Goal: Information Seeking & Learning: Stay updated

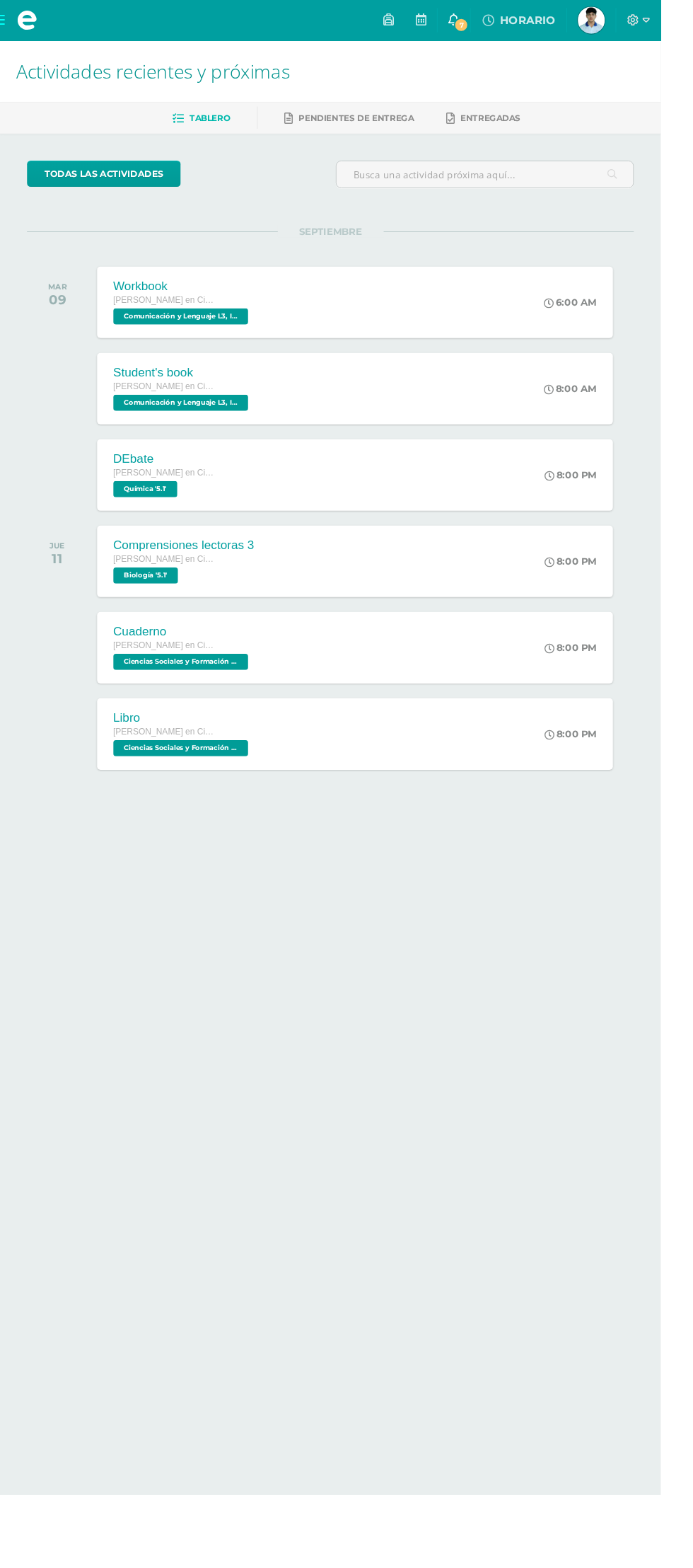
click at [491, 29] on span "7" at bounding box center [484, 26] width 16 height 16
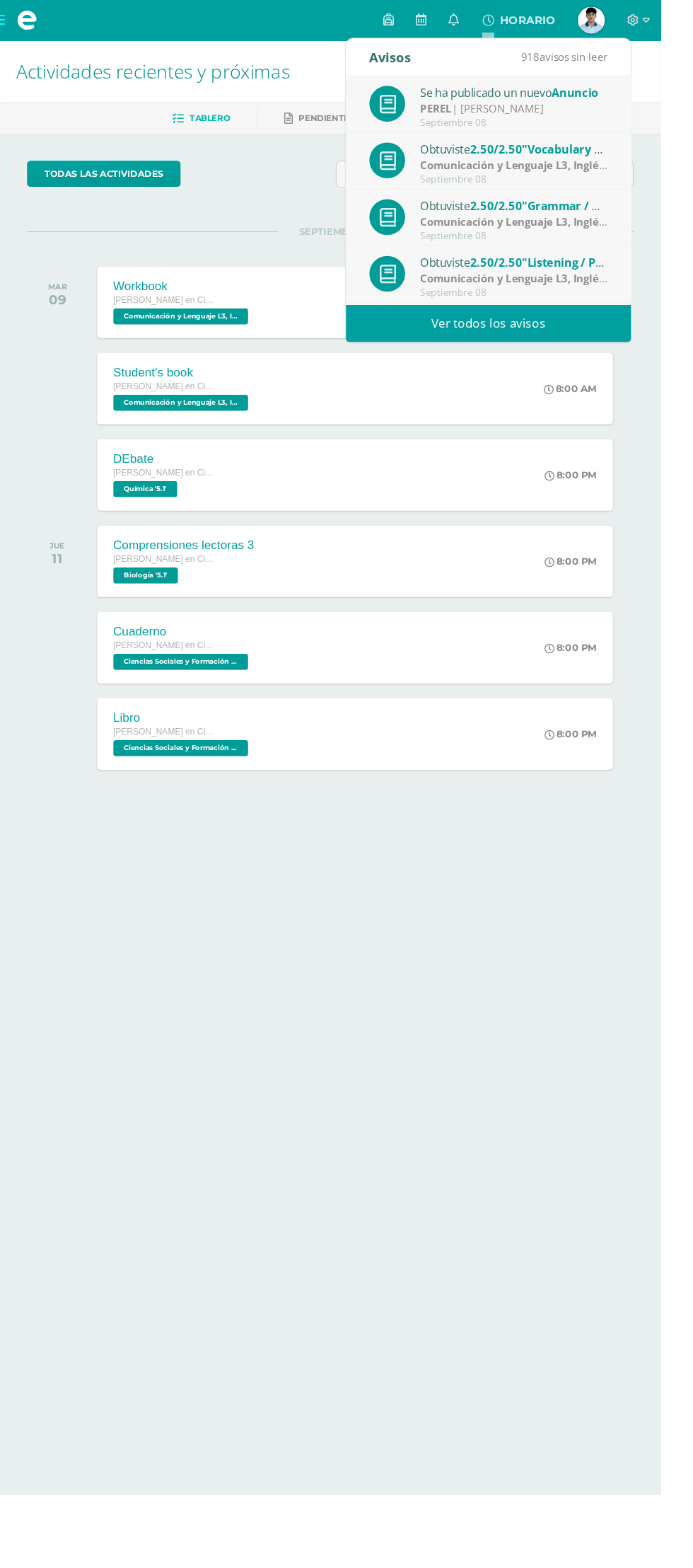
click at [610, 330] on link "Ver todos los avisos" at bounding box center [512, 339] width 299 height 39
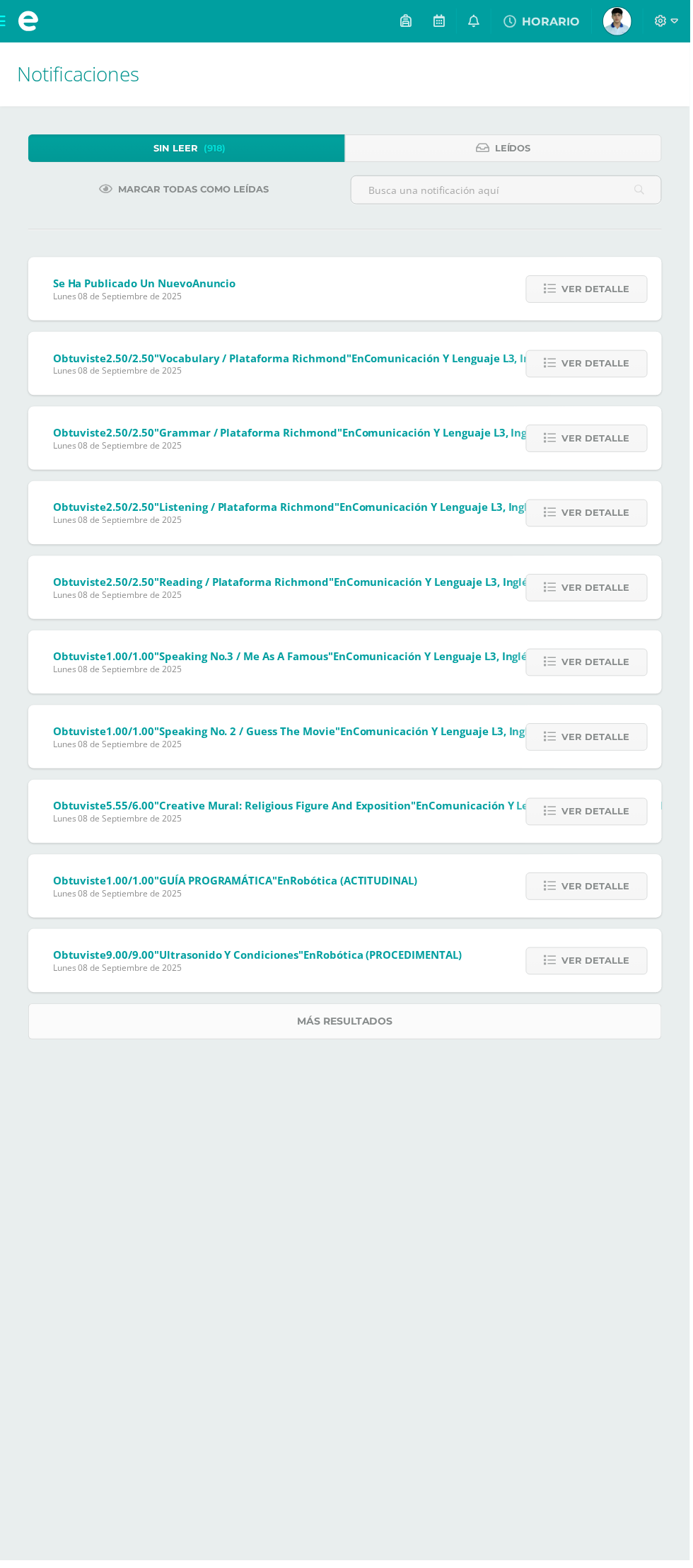
click at [101, 1024] on link "Más resultados" at bounding box center [347, 1026] width 637 height 36
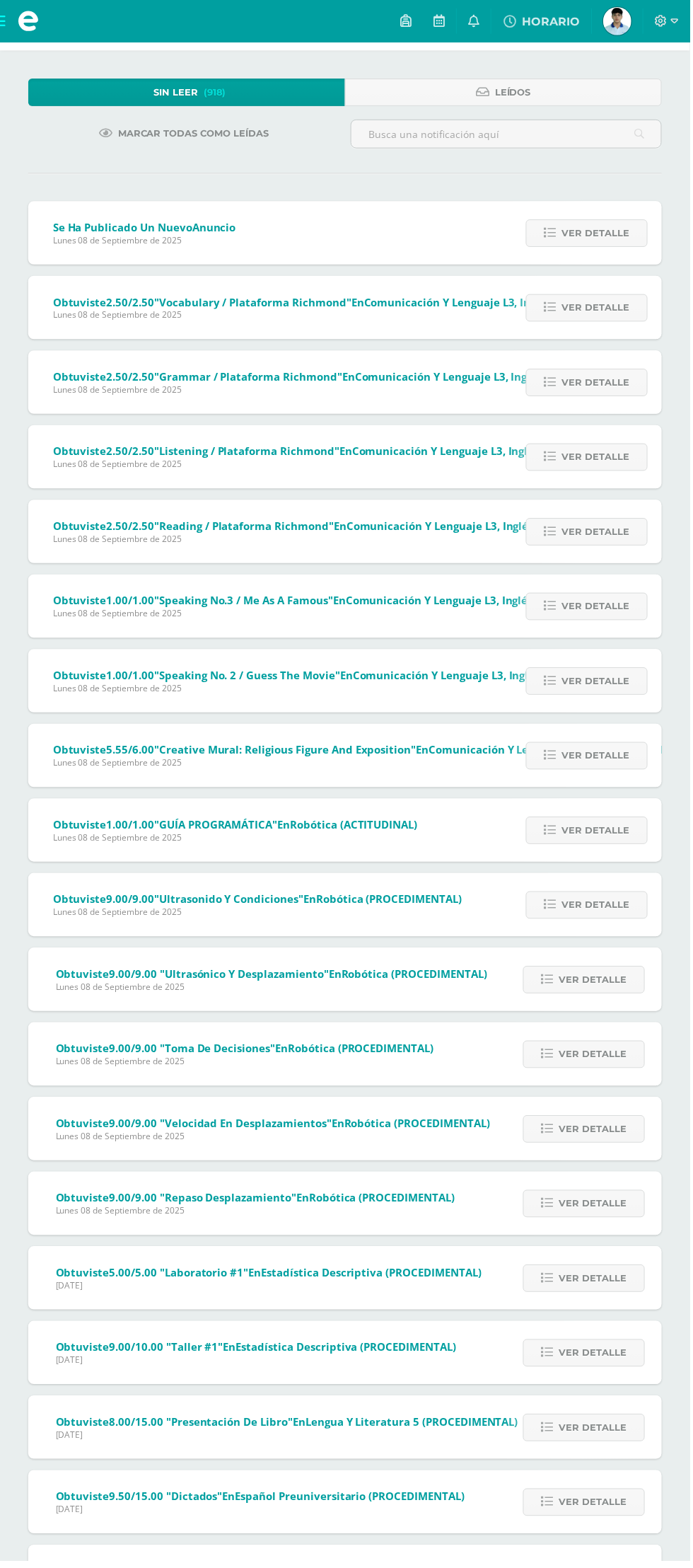
scroll to position [80, 0]
